Goal: Find specific fact: Find specific fact

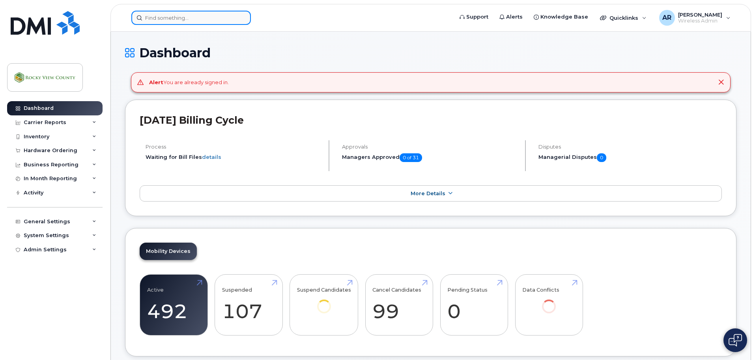
click at [165, 19] on input at bounding box center [191, 18] width 120 height 14
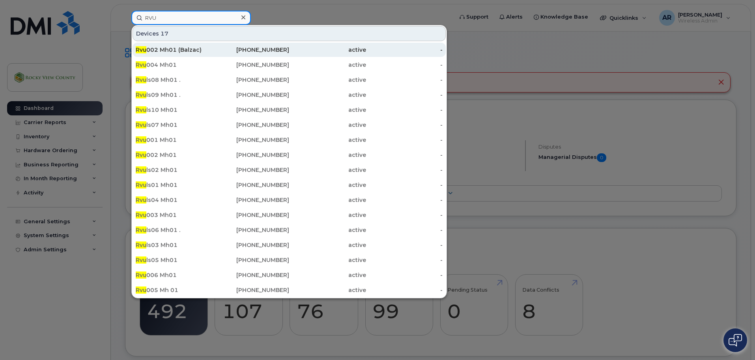
type input "RVU"
click at [197, 48] on div "Rvu 002 Mh01 (Balzac)" at bounding box center [174, 50] width 77 height 8
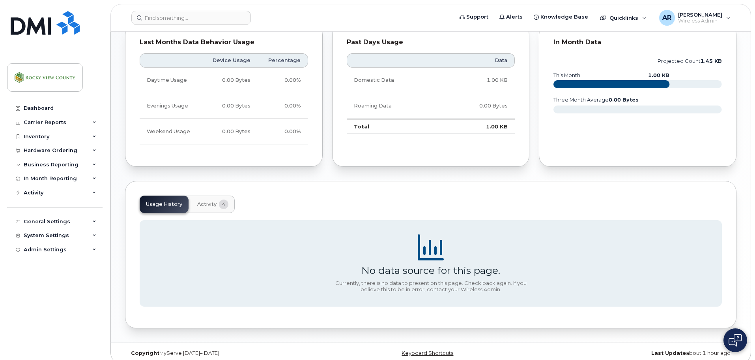
scroll to position [380, 0]
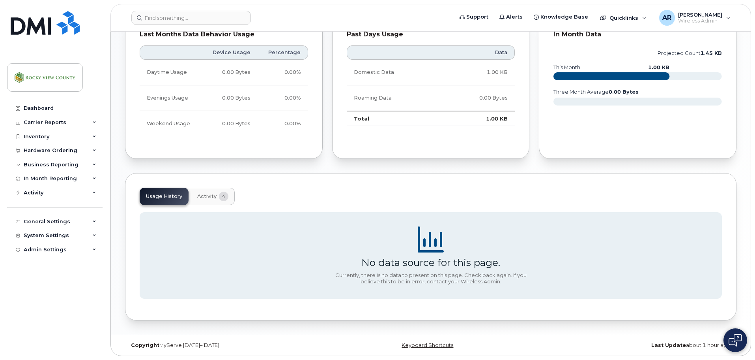
click at [202, 200] on button "Activity 4" at bounding box center [213, 195] width 44 height 17
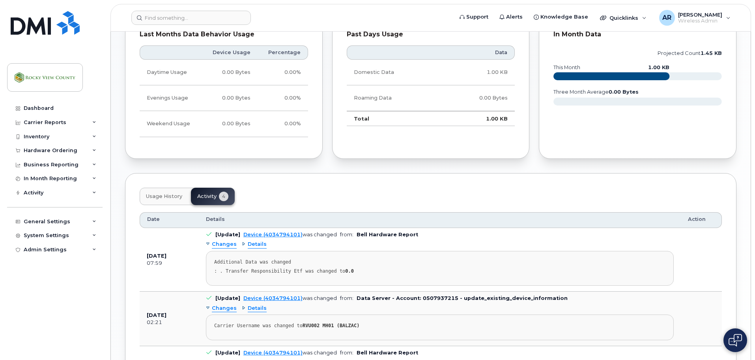
click at [175, 193] on span "Usage History" at bounding box center [164, 196] width 36 height 6
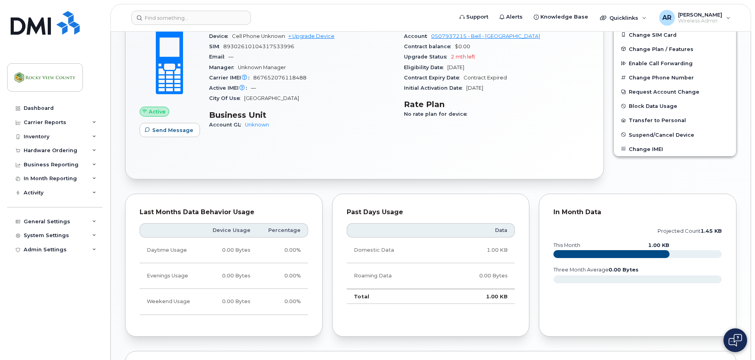
scroll to position [0, 0]
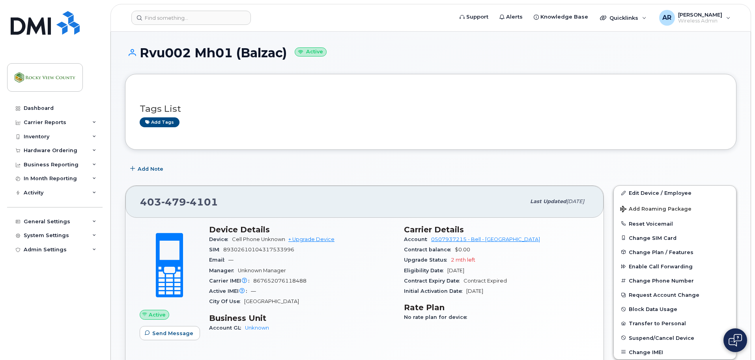
click at [165, 10] on header "Support Alerts Knowledge Base Quicklinks Suspend / Cancel Device Change SIM Car…" at bounding box center [431, 18] width 641 height 28
click at [165, 15] on input at bounding box center [191, 18] width 120 height 14
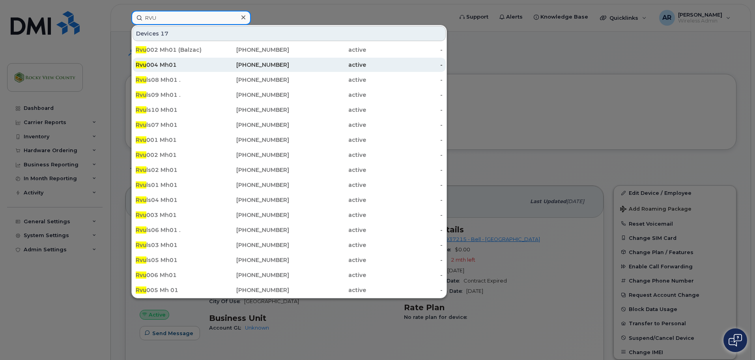
type input "RVU"
click at [169, 66] on div "Rvu 004 Mh01" at bounding box center [174, 65] width 77 height 8
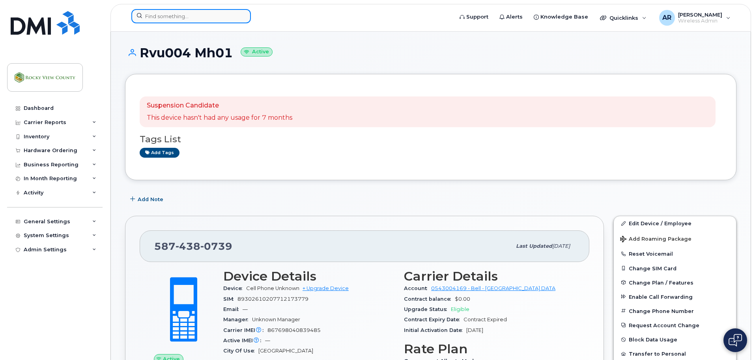
click at [178, 22] on input at bounding box center [191, 16] width 120 height 14
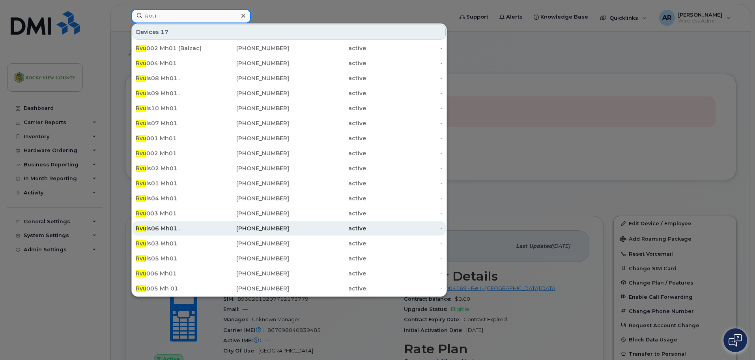
type input "RVU"
click at [171, 231] on div "Rvu ls06 Mh01 ." at bounding box center [174, 228] width 77 height 8
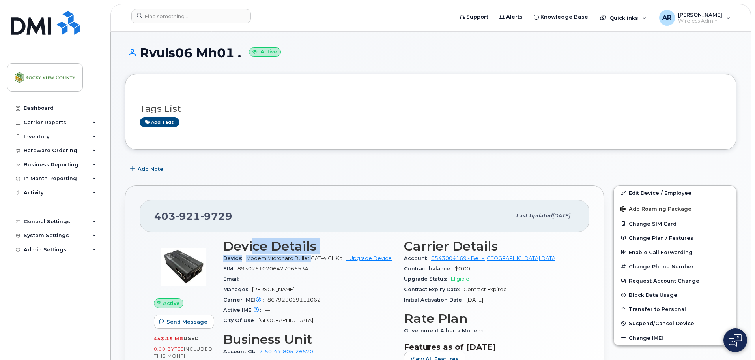
drag, startPoint x: 313, startPoint y: 257, endPoint x: 252, endPoint y: 252, distance: 61.0
click at [252, 252] on section "Device Details Device Modem Microhard Bullet CAT-4 GL Kit + Upgrade Device SIM …" at bounding box center [308, 282] width 171 height 87
click at [311, 267] on div "SIM 89302610206427066534" at bounding box center [308, 268] width 171 height 10
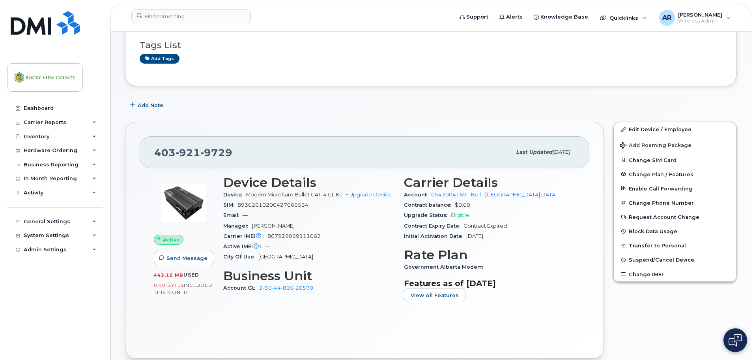
scroll to position [49, 0]
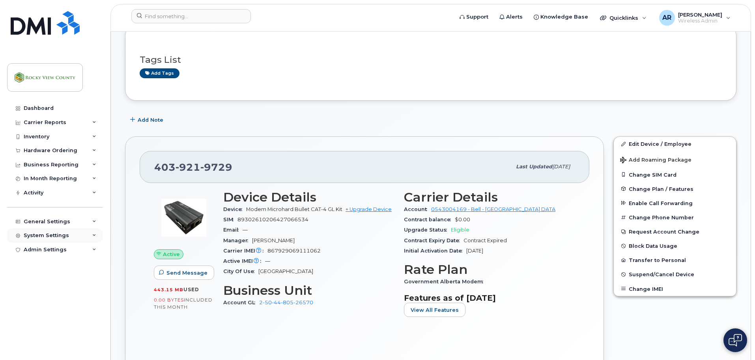
click at [29, 232] on div "System Settings" at bounding box center [46, 235] width 45 height 6
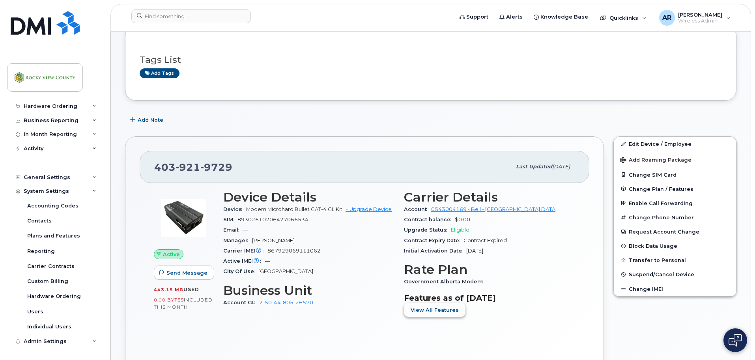
click at [422, 311] on span "View All Features" at bounding box center [435, 309] width 48 height 7
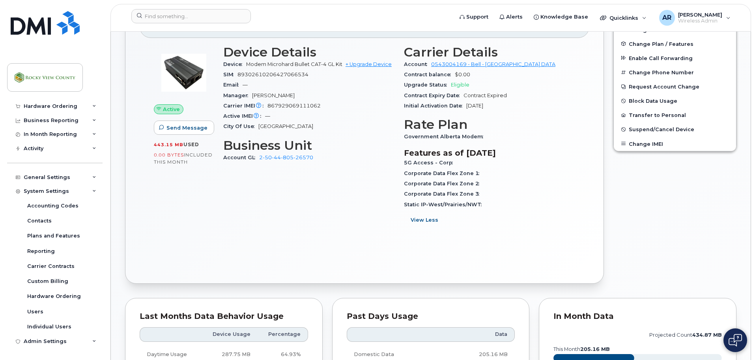
scroll to position [207, 0]
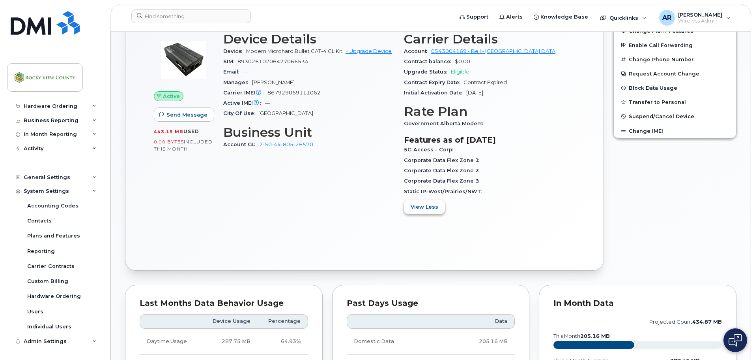
click at [426, 202] on button "View Less" at bounding box center [424, 207] width 41 height 14
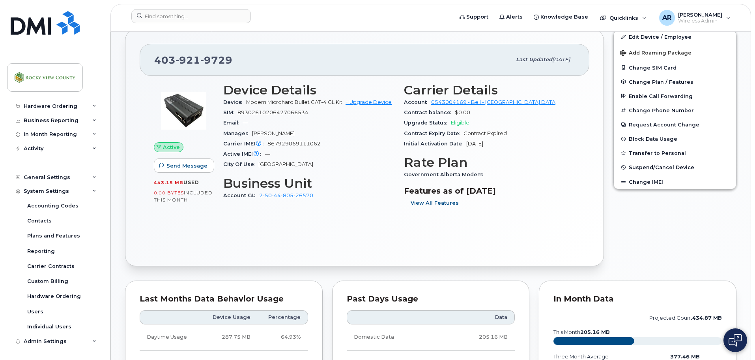
scroll to position [88, 0]
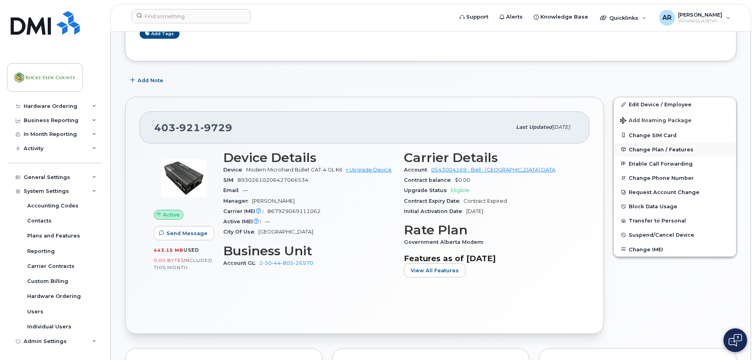
click at [659, 153] on button "Change Plan / Features" at bounding box center [675, 149] width 122 height 14
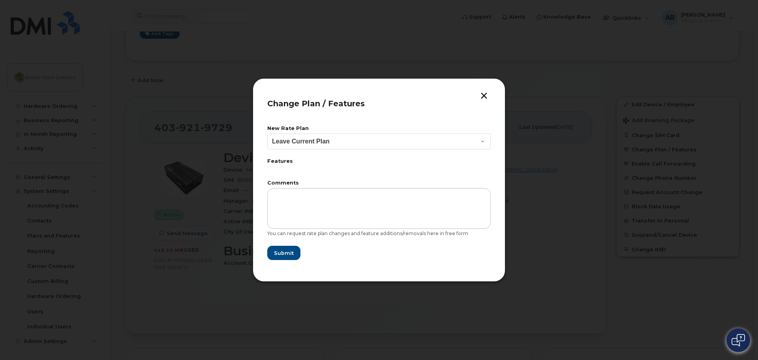
drag, startPoint x: 484, startPoint y: 90, endPoint x: 481, endPoint y: 92, distance: 4.1
click at [483, 91] on div "Change Plan / Features New Rate Plan Leave Current Plan GOA–Unlimited Data Plan…" at bounding box center [379, 180] width 253 height 204
click at [480, 92] on button "button" at bounding box center [484, 96] width 12 height 8
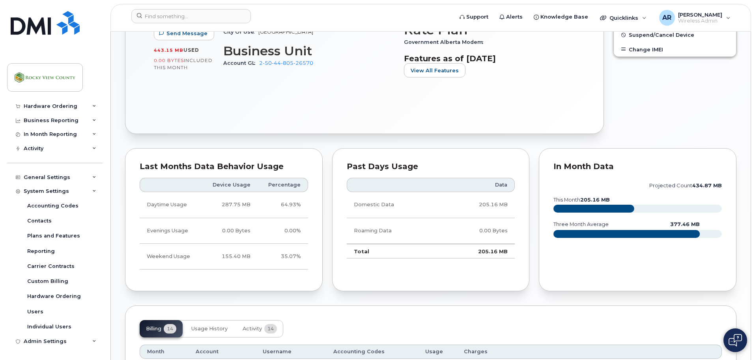
scroll to position [365, 0]
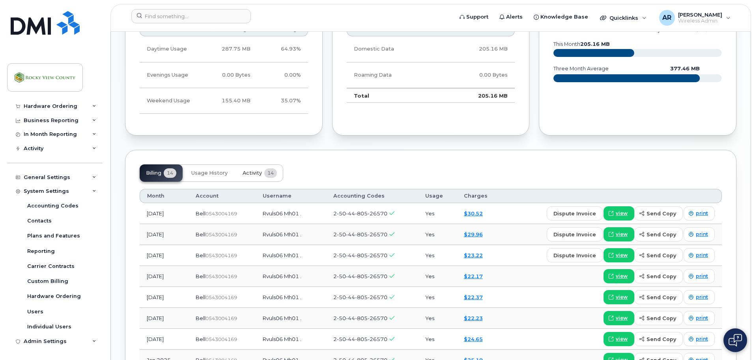
click at [250, 177] on button "Activity 14" at bounding box center [259, 172] width 47 height 17
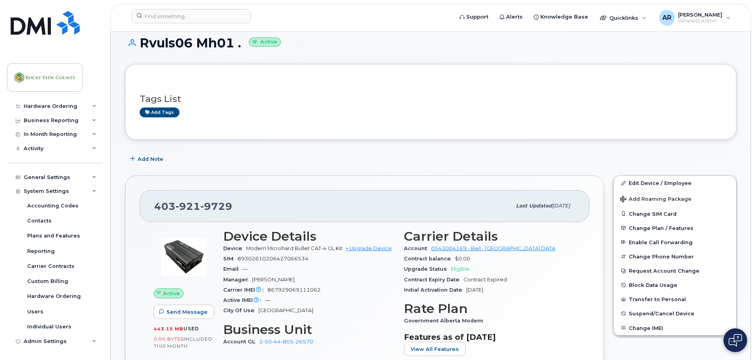
scroll to position [0, 0]
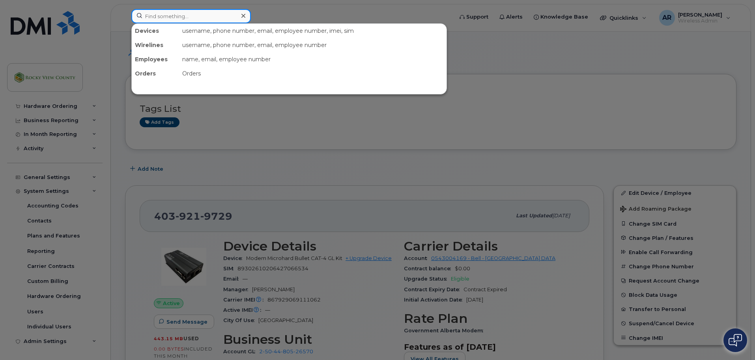
click at [195, 21] on input at bounding box center [191, 16] width 120 height 14
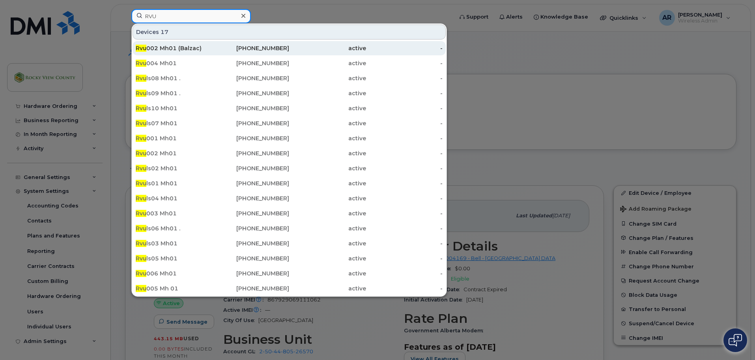
type input "RVU"
click at [183, 49] on div "Rvu 002 Mh01 (Balzac)" at bounding box center [174, 48] width 77 height 8
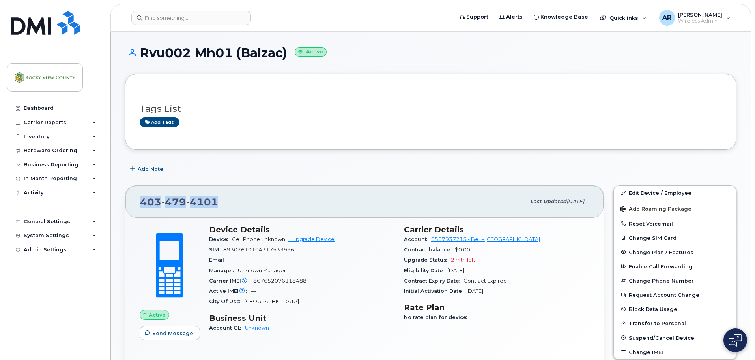
drag, startPoint x: 236, startPoint y: 203, endPoint x: 132, endPoint y: 197, distance: 104.0
click at [132, 197] on div "[PHONE_NUMBER] Last updated [DATE]" at bounding box center [365, 201] width 478 height 32
copy span "[PHONE_NUMBER]"
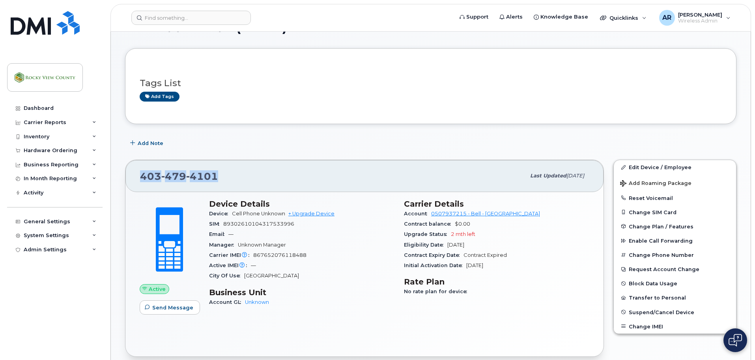
scroll to position [39, 0]
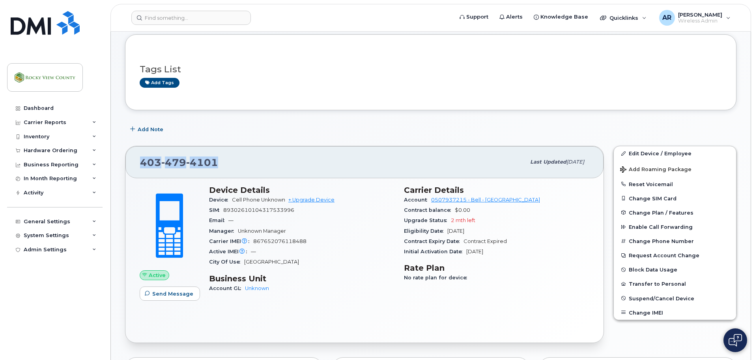
click at [266, 165] on div "[PHONE_NUMBER]" at bounding box center [333, 162] width 386 height 17
